Goal: Browse casually: Explore the website without a specific task or goal

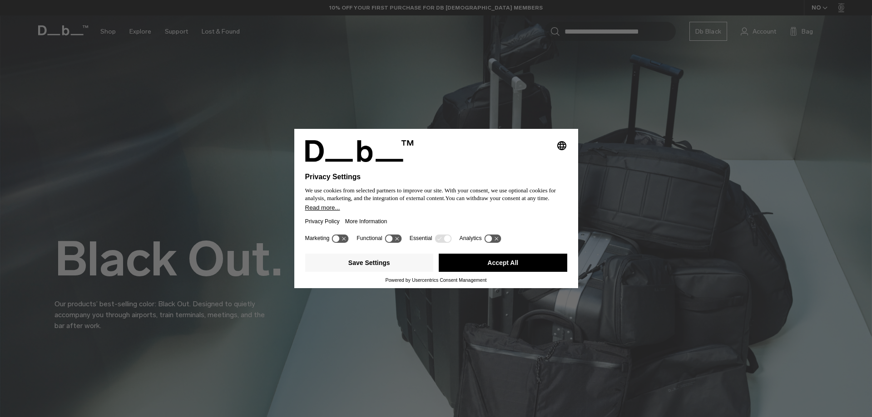
click at [475, 268] on button "Accept All" at bounding box center [503, 263] width 129 height 18
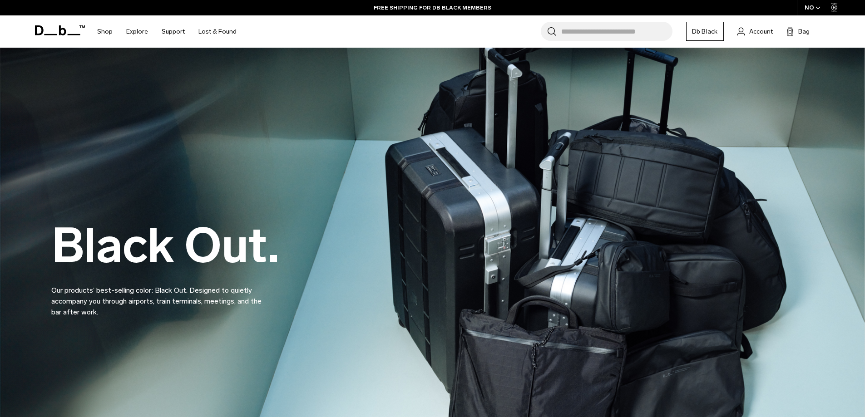
scroll to position [45, 0]
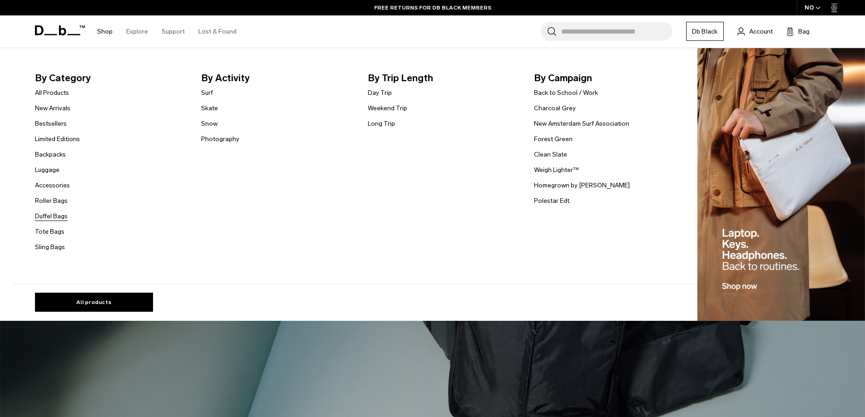
click at [52, 215] on link "Duffel Bags" at bounding box center [51, 217] width 33 height 10
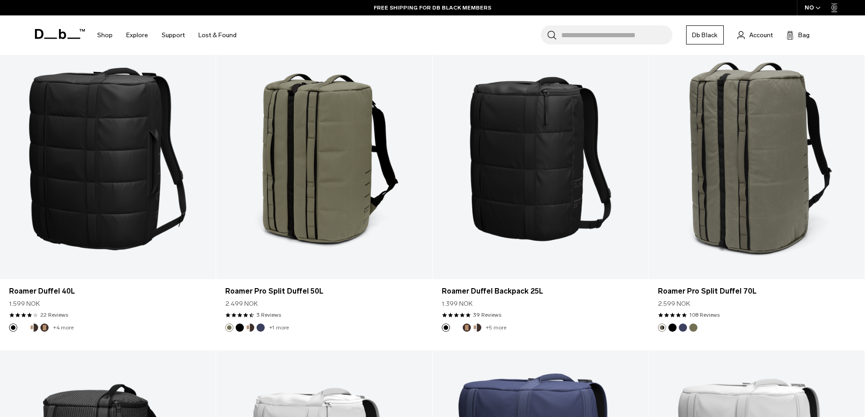
scroll to position [1604, 0]
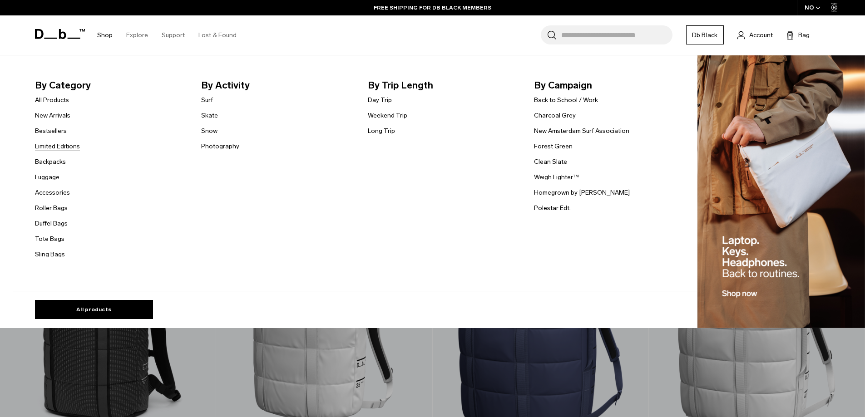
drag, startPoint x: 56, startPoint y: 130, endPoint x: 61, endPoint y: 142, distance: 12.8
click at [56, 130] on link "Bestsellers" at bounding box center [51, 131] width 32 height 10
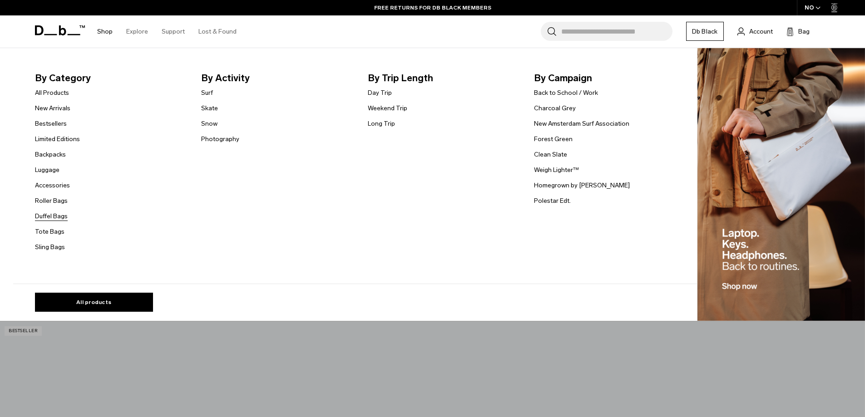
click at [52, 219] on link "Duffel Bags" at bounding box center [51, 217] width 33 height 10
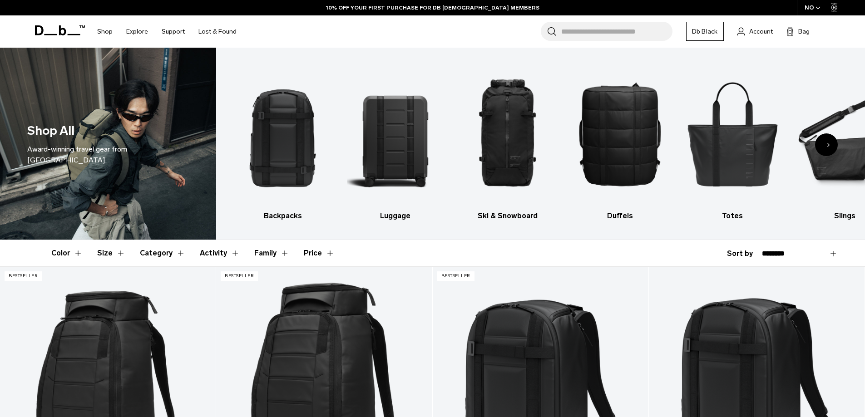
click at [832, 145] on div "Next slide" at bounding box center [826, 145] width 23 height 23
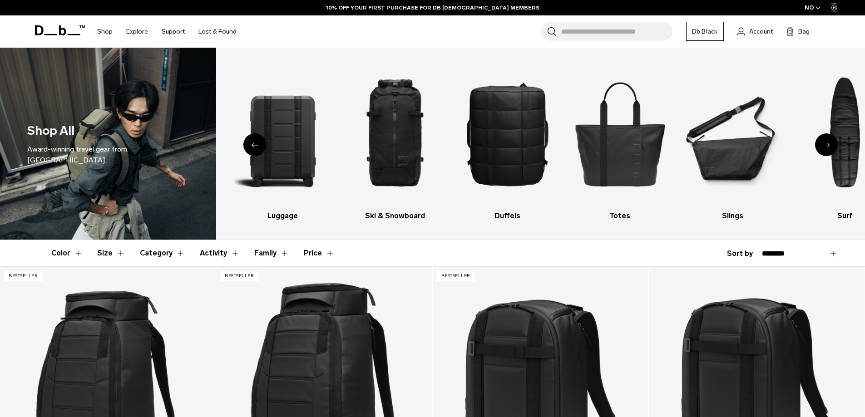
click at [830, 145] on icon "Next slide" at bounding box center [826, 145] width 7 height 4
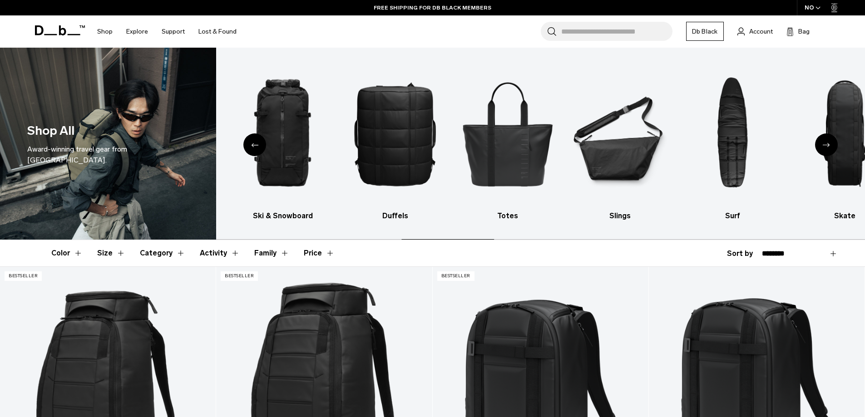
click at [830, 145] on icon "Next slide" at bounding box center [826, 145] width 7 height 4
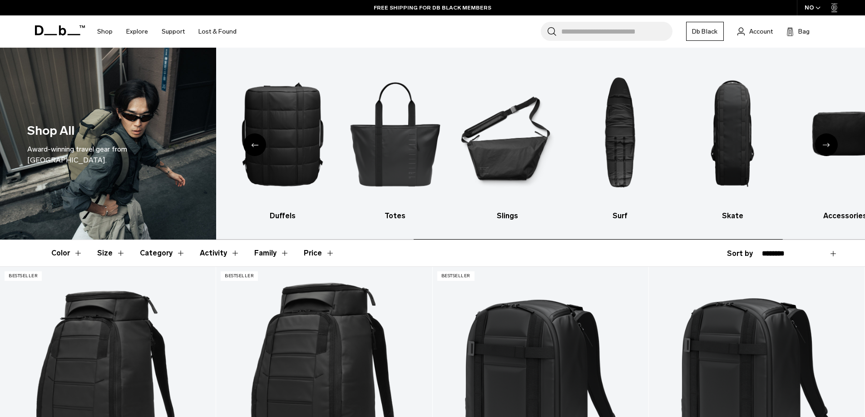
click at [830, 145] on icon "Next slide" at bounding box center [826, 145] width 7 height 4
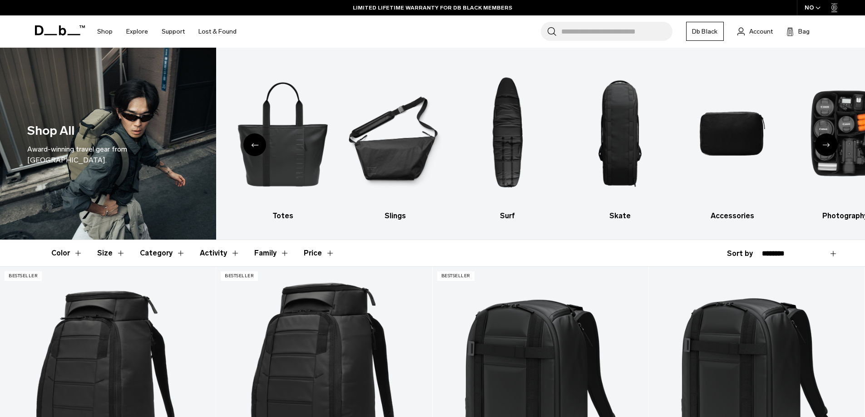
click at [254, 143] on div "Previous slide" at bounding box center [254, 145] width 23 height 23
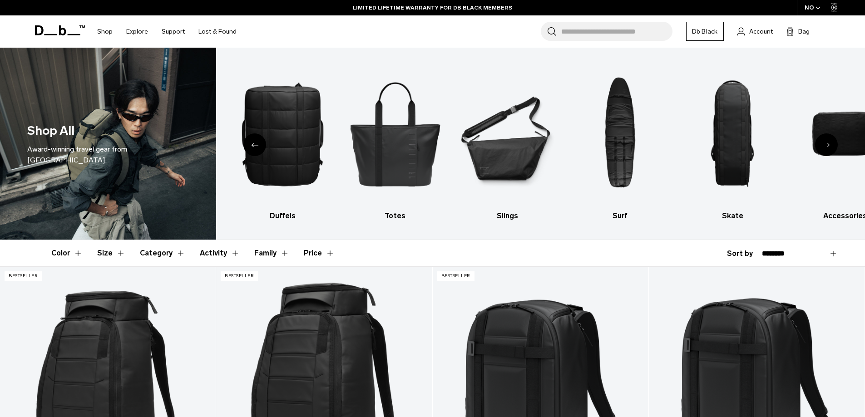
click at [252, 145] on icon "Previous slide" at bounding box center [254, 145] width 7 height 4
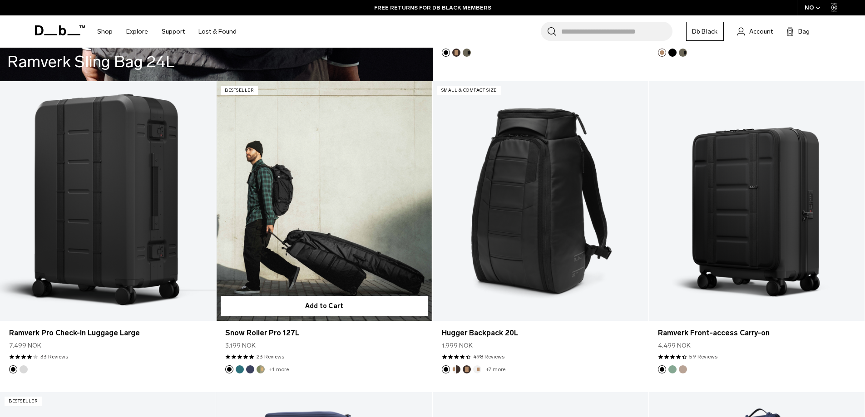
scroll to position [2680, 0]
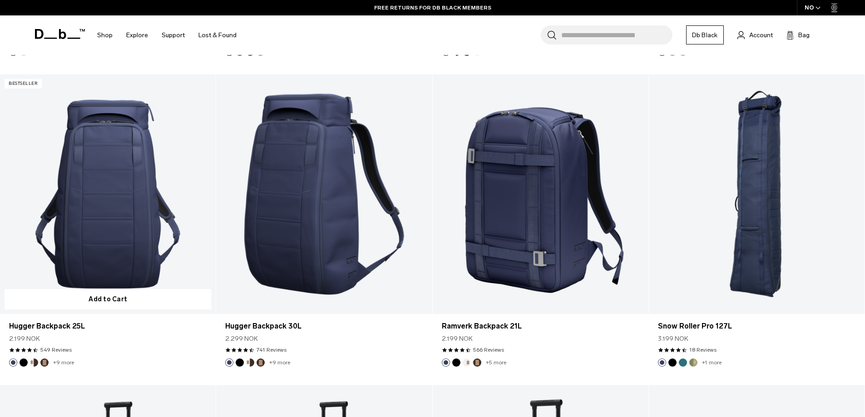
drag, startPoint x: 403, startPoint y: 191, endPoint x: 211, endPoint y: 372, distance: 263.5
click at [211, 372] on article "Bestseller Add to Cart Hugger Backpack 25L 2.199 NOK 4.5 star rating 549 Review…" at bounding box center [108, 229] width 216 height 311
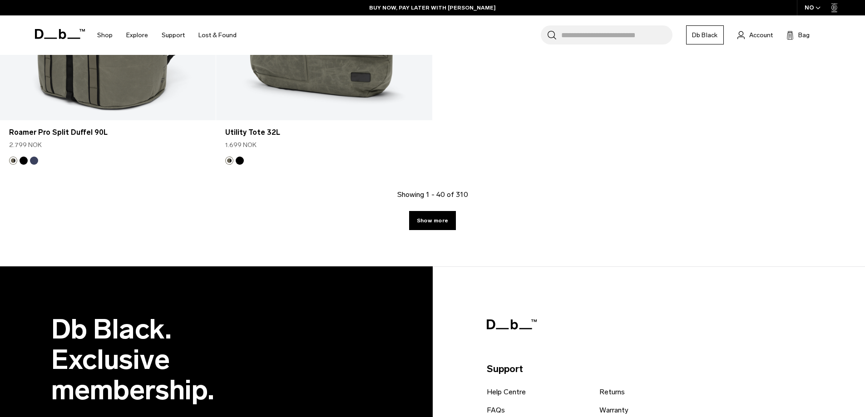
scroll to position [3815, 0]
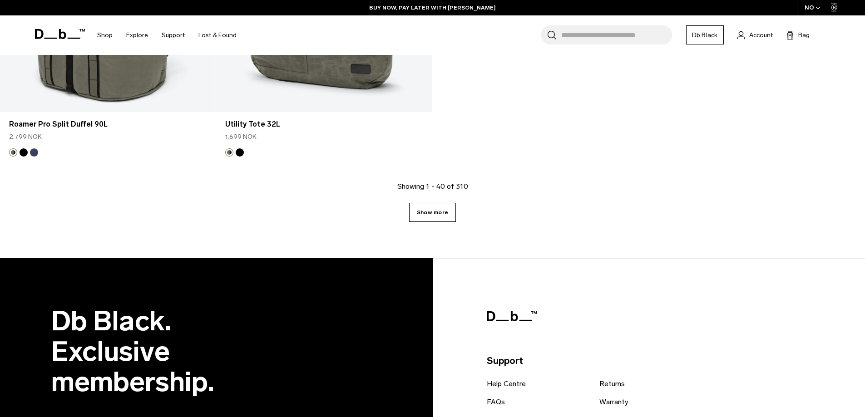
click at [430, 210] on link "Show more" at bounding box center [432, 212] width 47 height 19
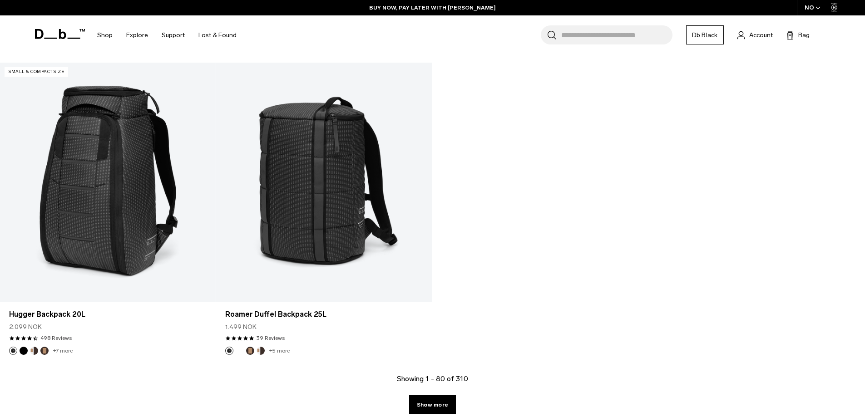
scroll to position [6836, 0]
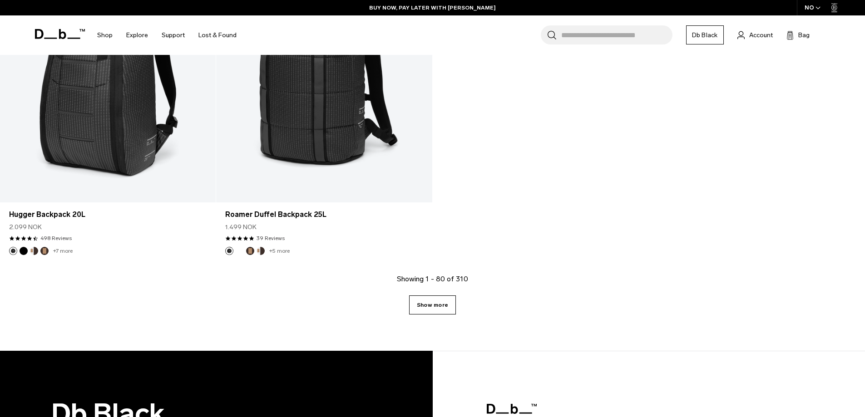
click at [437, 307] on link "Show more" at bounding box center [432, 305] width 47 height 19
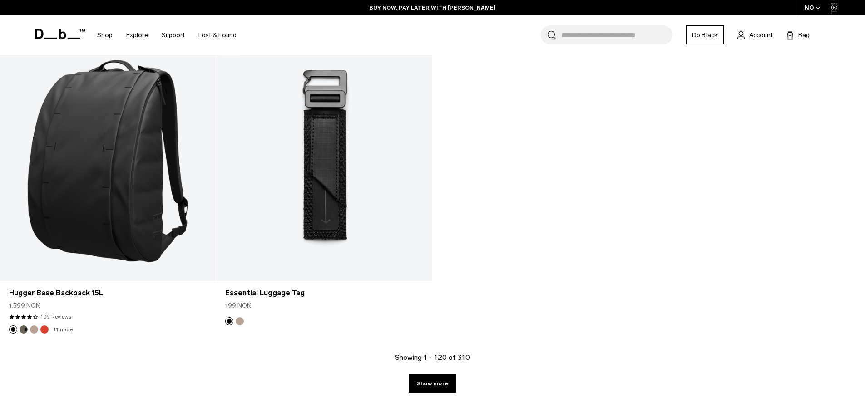
scroll to position [9932, 0]
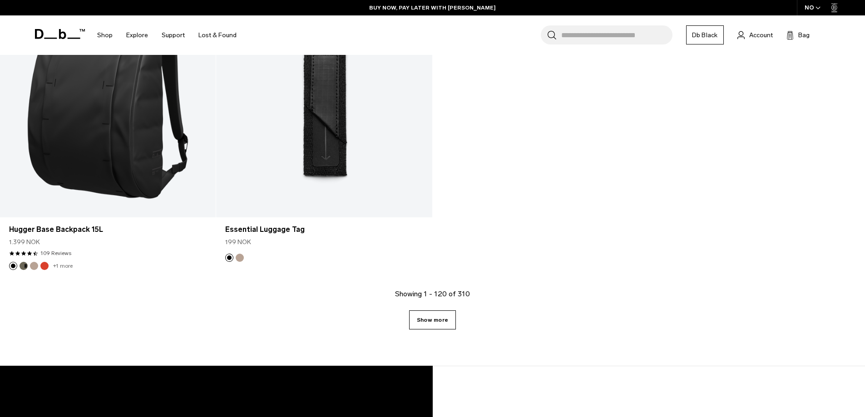
click at [443, 319] on link "Show more" at bounding box center [432, 320] width 47 height 19
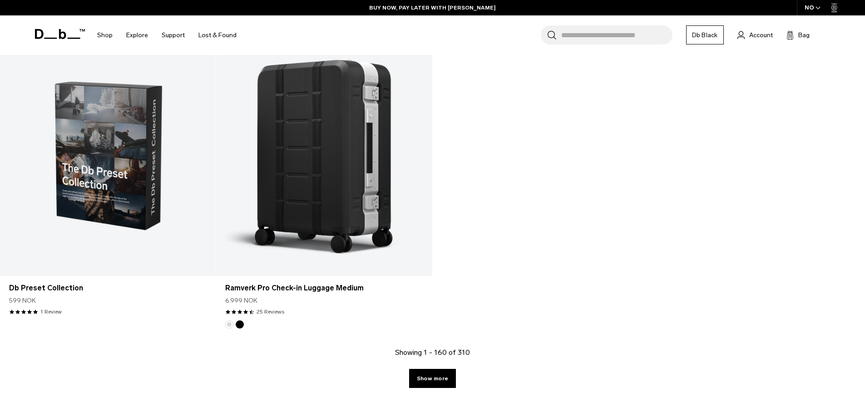
scroll to position [13106, 0]
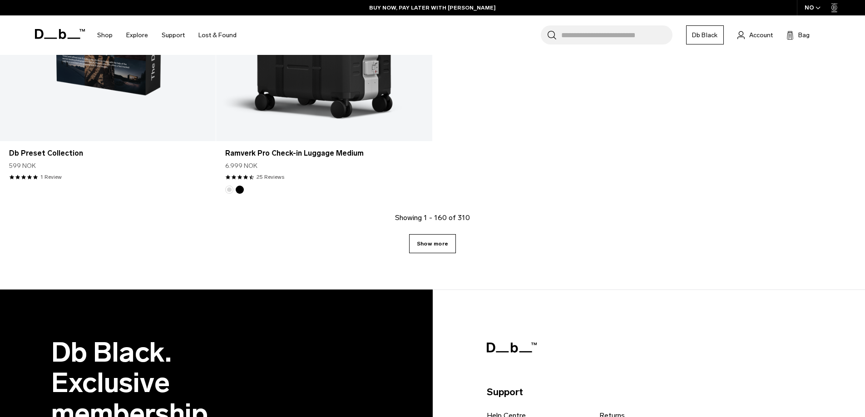
click at [426, 245] on link "Show more" at bounding box center [432, 243] width 47 height 19
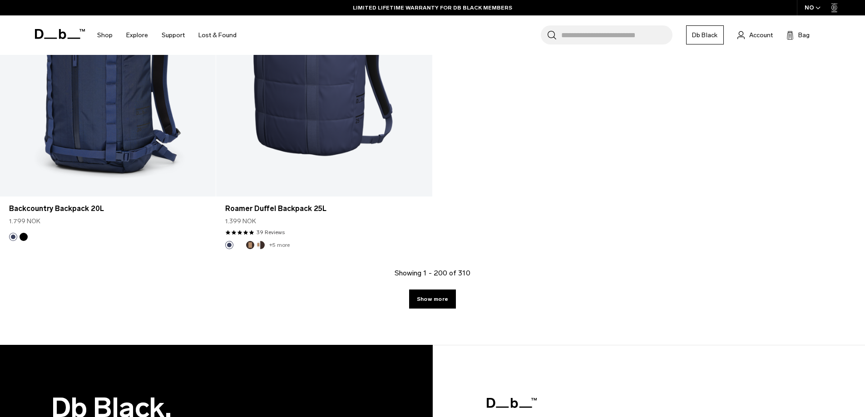
scroll to position [16179, 0]
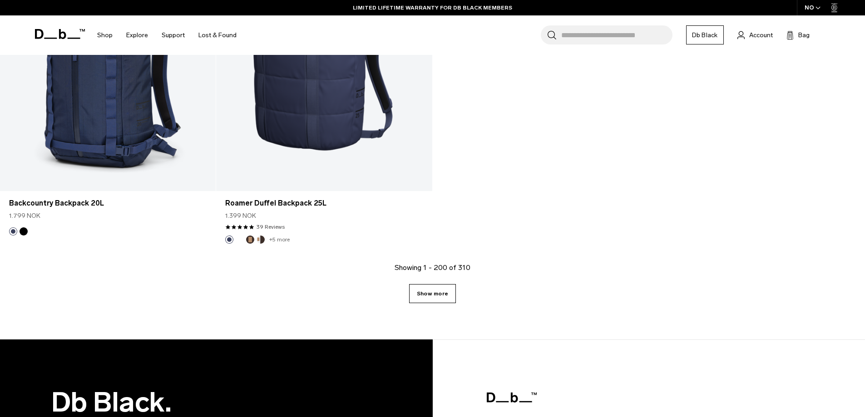
click at [427, 301] on link "Show more" at bounding box center [432, 293] width 47 height 19
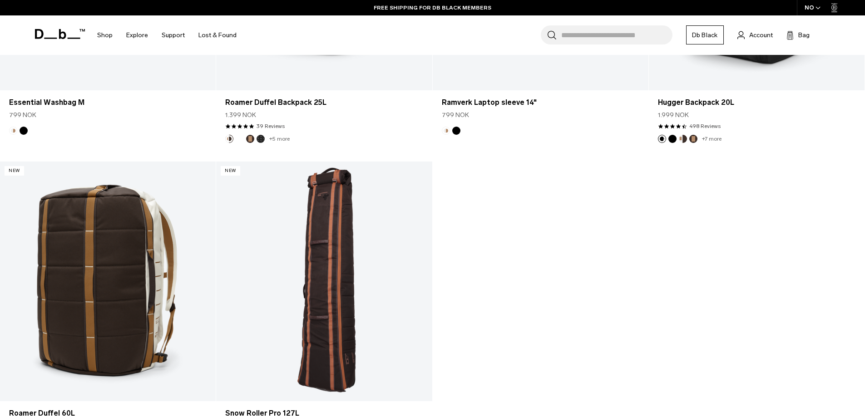
scroll to position [19261, 0]
